Goal: Information Seeking & Learning: Check status

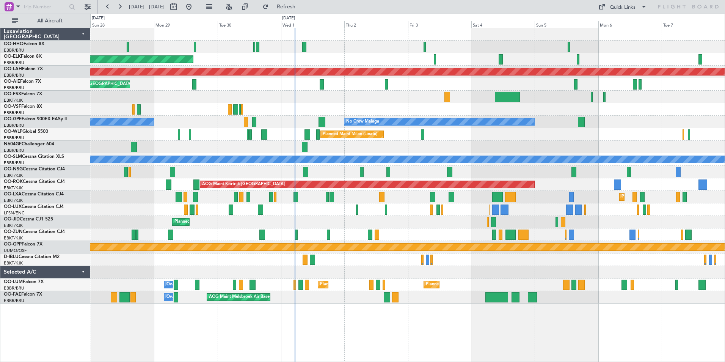
click at [533, 141] on div at bounding box center [407, 147] width 635 height 13
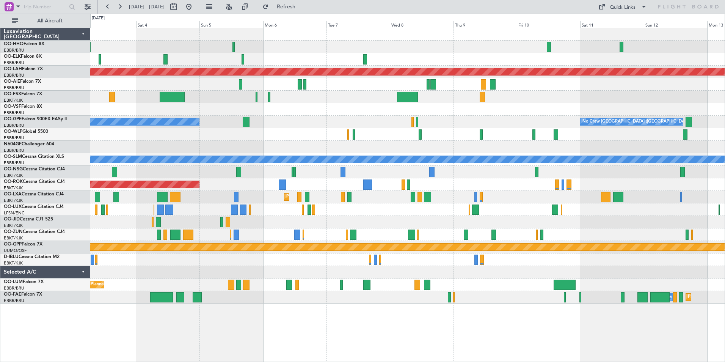
click at [287, 128] on div "Planned Maint Milan (Linate)" at bounding box center [407, 134] width 635 height 13
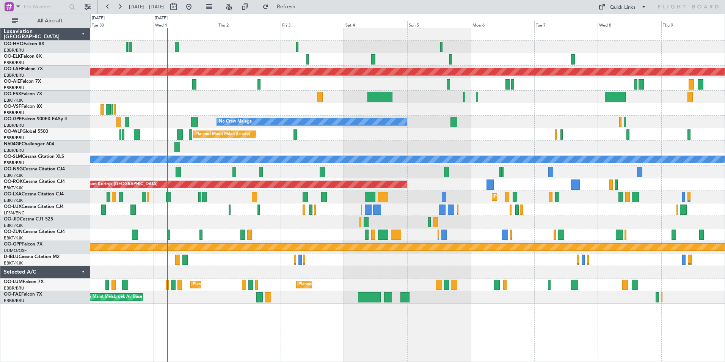
click at [491, 199] on div "Planned Maint Kortrijk-[GEOGRAPHIC_DATA] A/C Unavailable" at bounding box center [407, 197] width 635 height 13
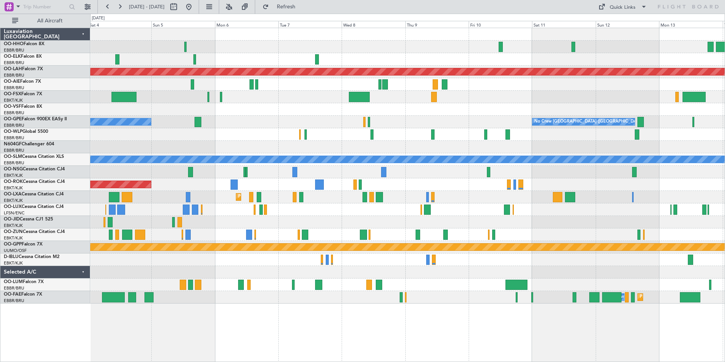
click at [410, 111] on div "Planned Maint [PERSON_NAME]-[GEOGRAPHIC_DATA][PERSON_NAME] ([GEOGRAPHIC_DATA][P…" at bounding box center [407, 165] width 635 height 275
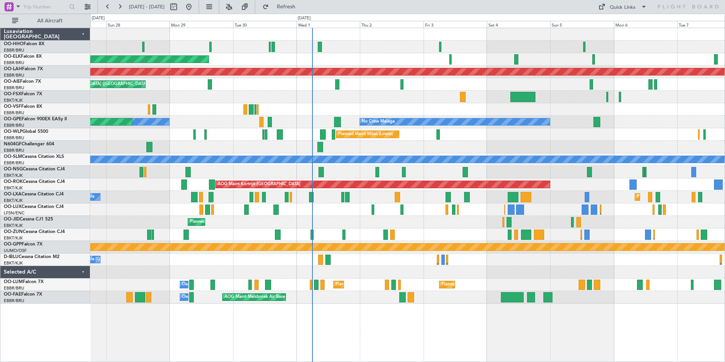
click at [725, 150] on html "[DATE] - [DATE] Refresh Quick Links All Aircraft Planned Maint Geneva ([GEOGRAP…" at bounding box center [362, 181] width 725 height 362
